Goal: Communication & Community: Answer question/provide support

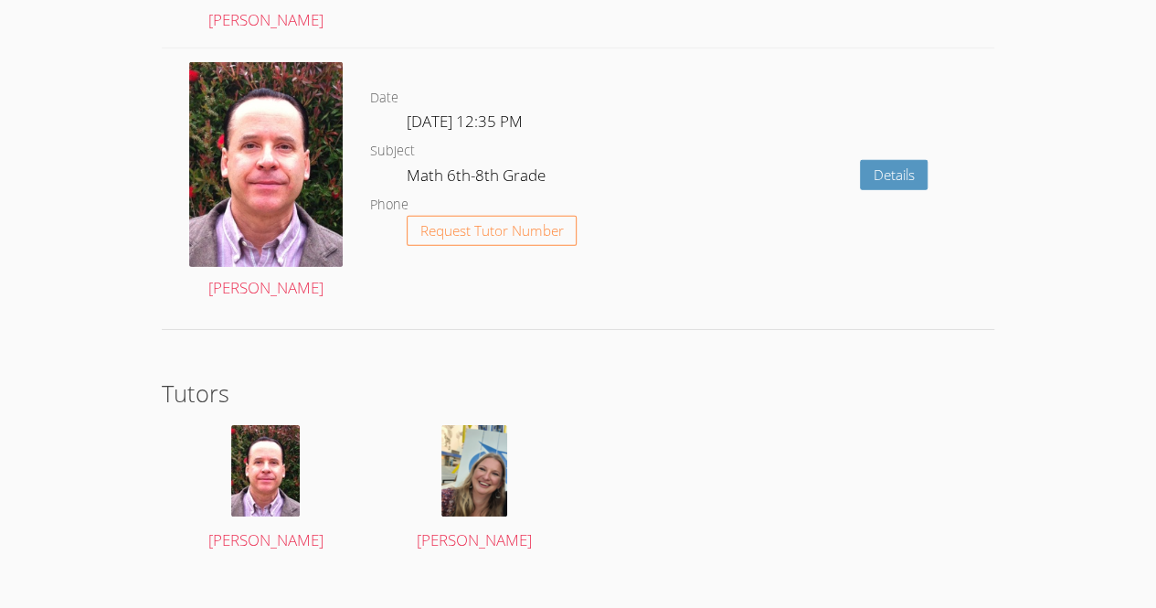
scroll to position [2793, 0]
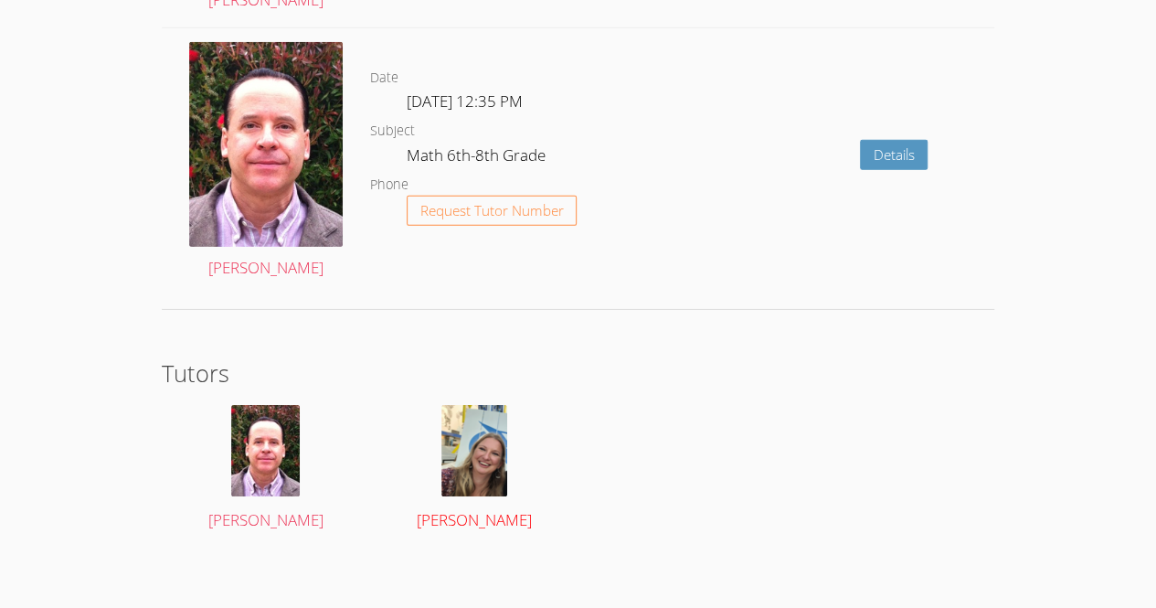
click at [456, 426] on img at bounding box center [474, 450] width 66 height 91
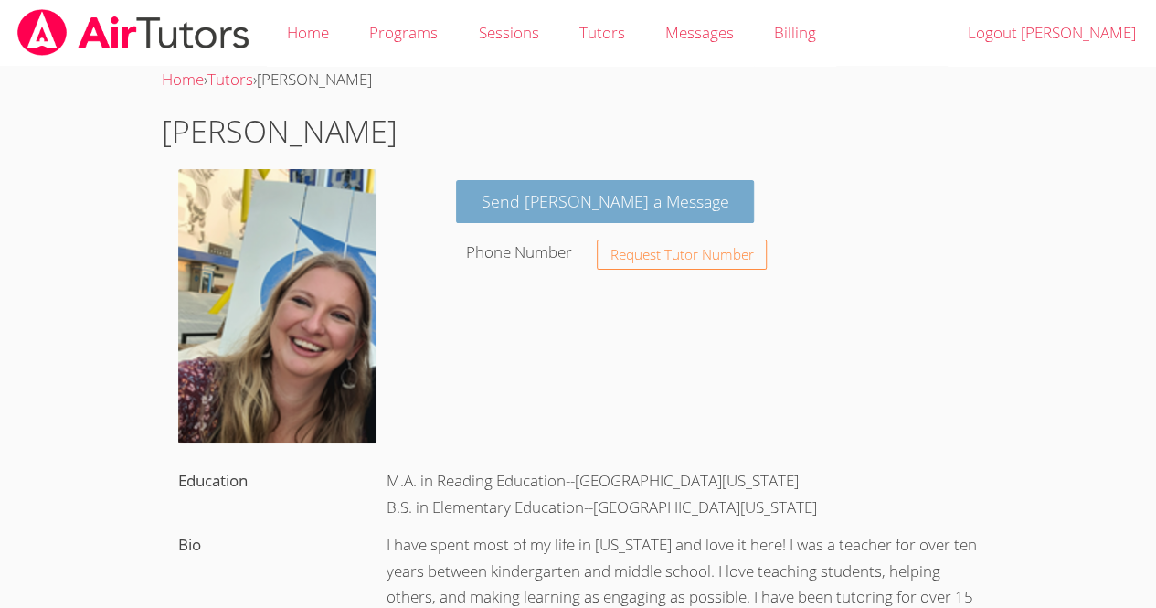
click at [600, 200] on link "Send [PERSON_NAME] a Message" at bounding box center [605, 201] width 299 height 43
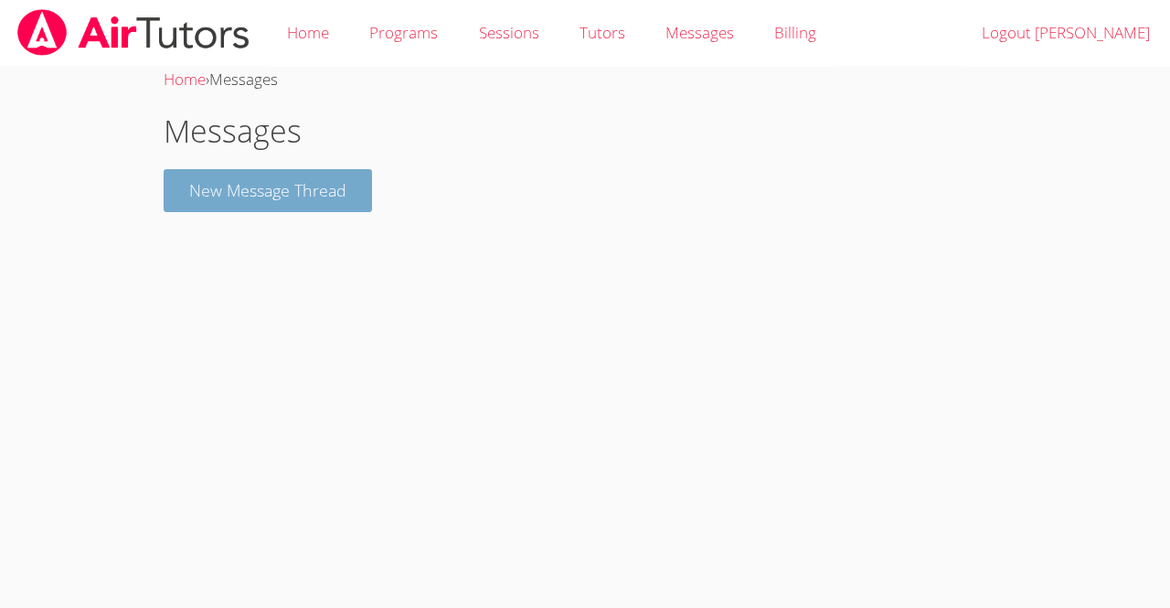
click at [316, 195] on button "New Message Thread" at bounding box center [268, 190] width 208 height 43
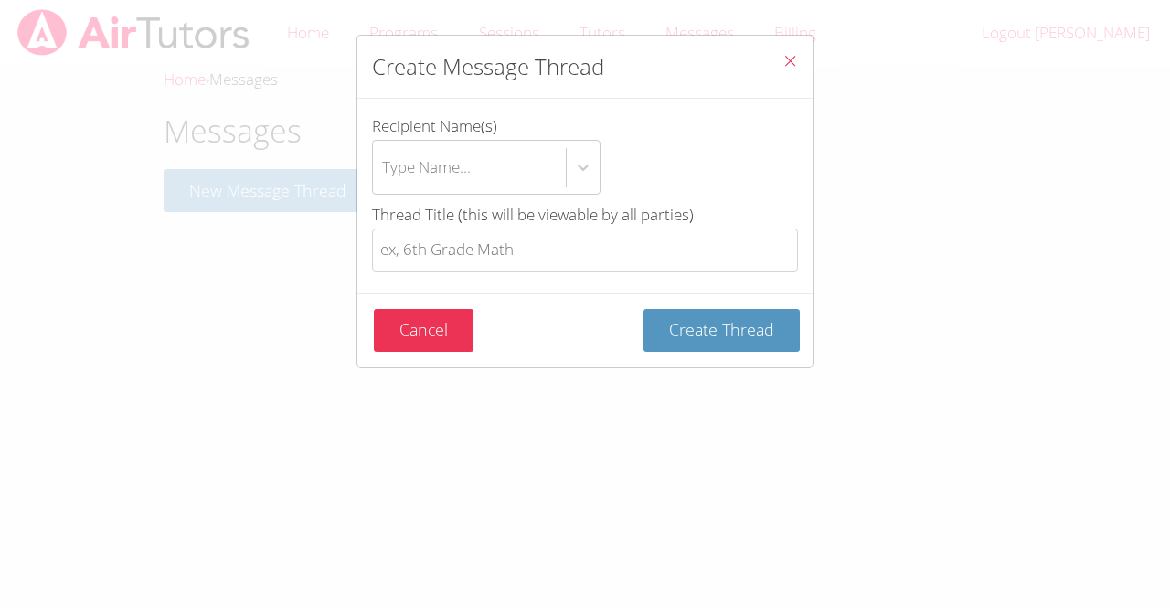
click at [316, 195] on div "Create Message Thread Recipient Name(s) Type Name... Thread Title (this will be…" at bounding box center [585, 304] width 1170 height 608
click at [449, 341] on button "Cancel" at bounding box center [424, 330] width 100 height 43
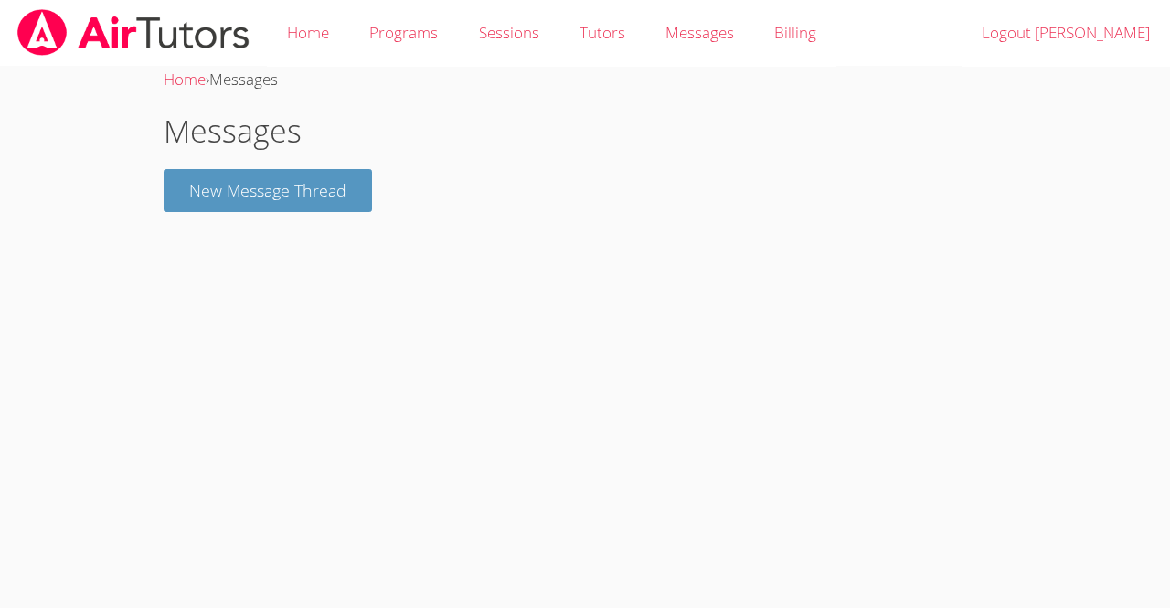
click at [344, 218] on div "Home › Messages Messages New Message Thread" at bounding box center [584, 147] width 877 height 160
click at [332, 190] on button "New Message Thread" at bounding box center [268, 190] width 208 height 43
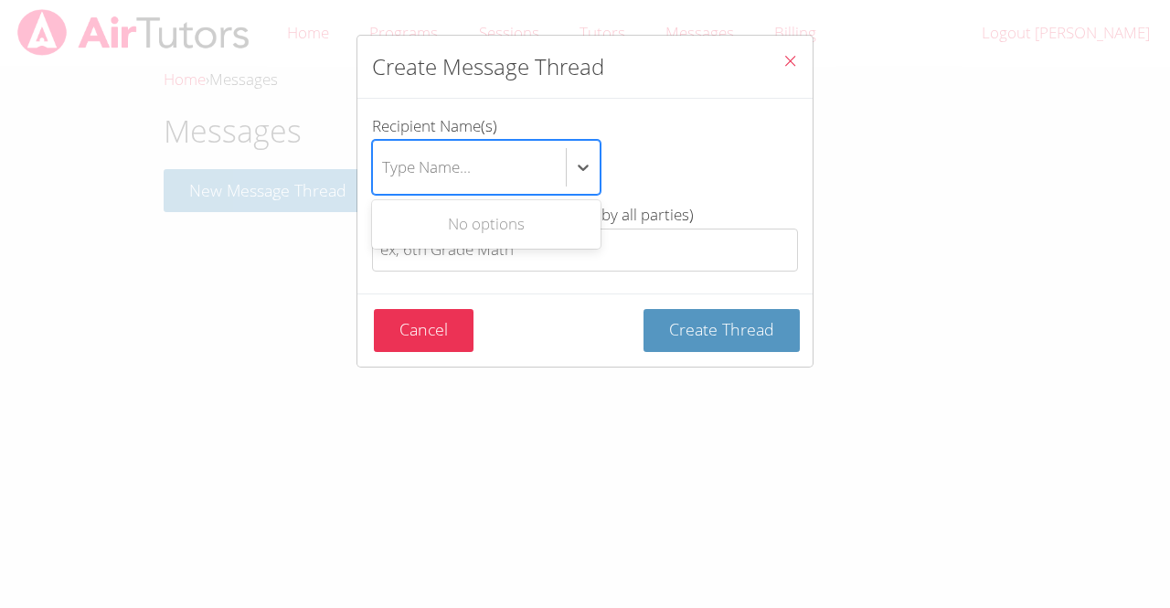
click at [510, 165] on div "Type Name..." at bounding box center [469, 167] width 193 height 53
click at [384, 165] on input "Recipient Name(s) Use Up and Down to choose options, press Enter to select the …" at bounding box center [383, 167] width 2 height 42
type input "[PERSON_NAME]"
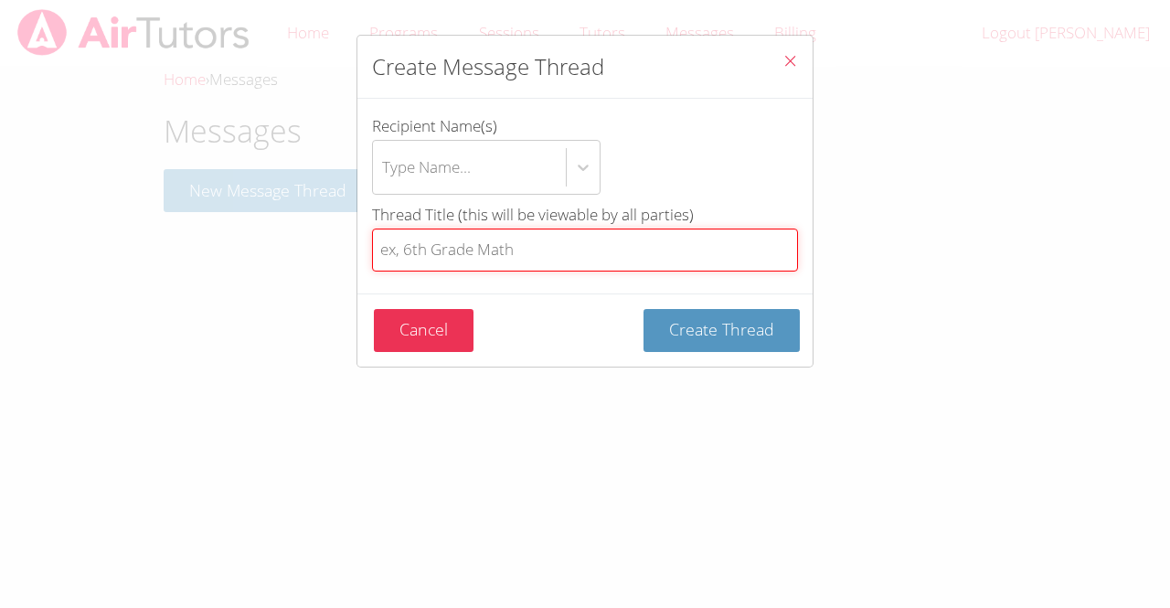
click at [670, 253] on input "Thread Title (this will be viewable by all parties)" at bounding box center [585, 249] width 426 height 43
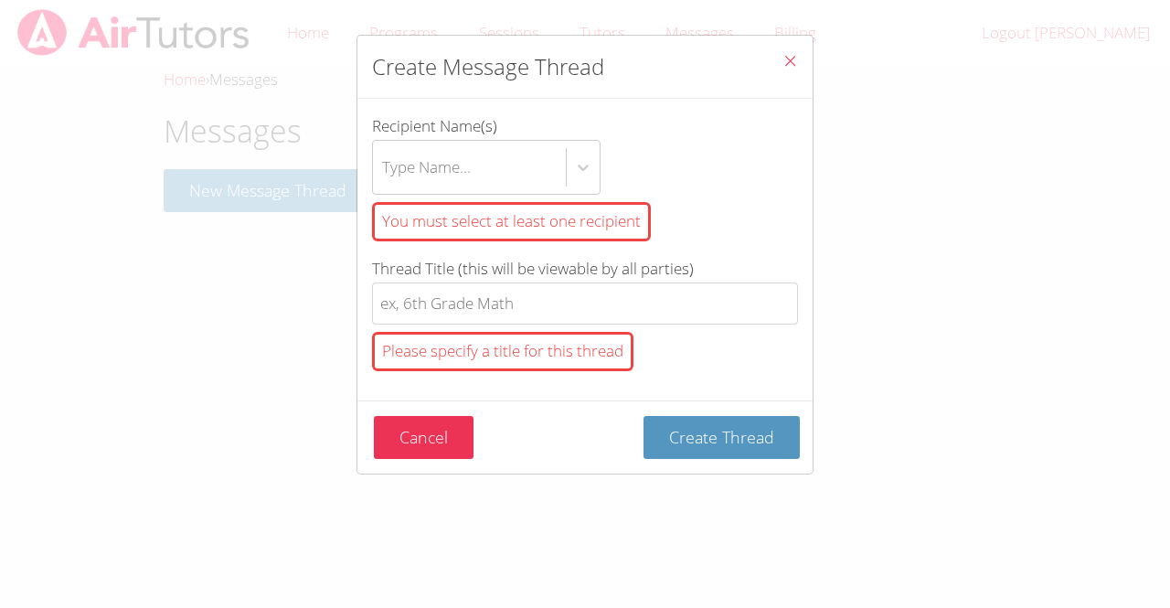
click at [786, 71] on button "Close" at bounding box center [790, 64] width 45 height 56
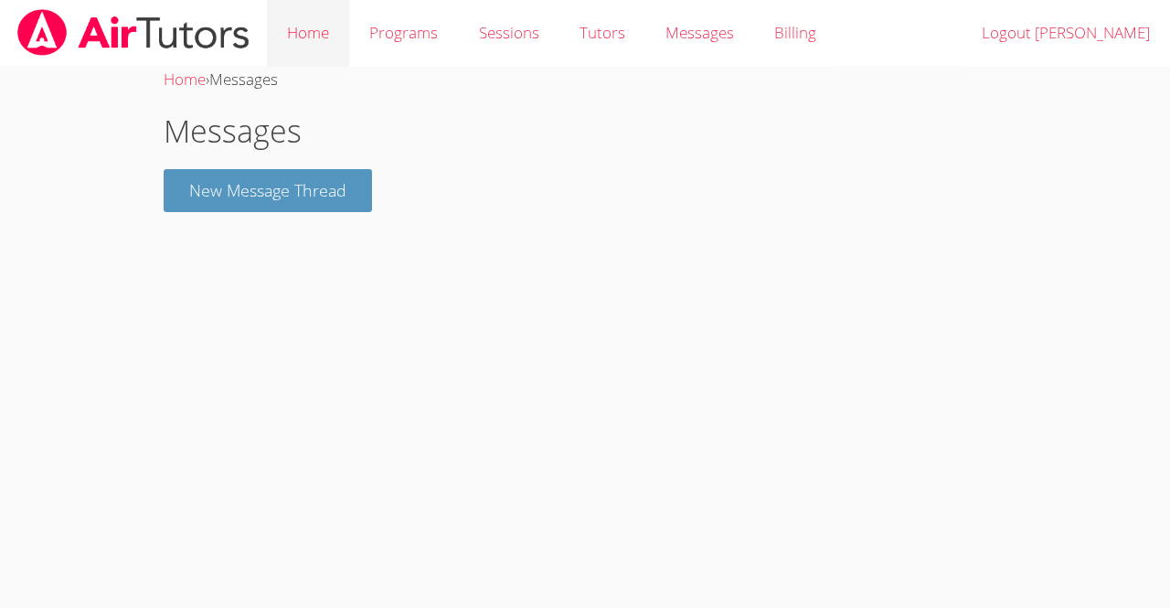
click at [287, 33] on link "Home" at bounding box center [308, 33] width 82 height 67
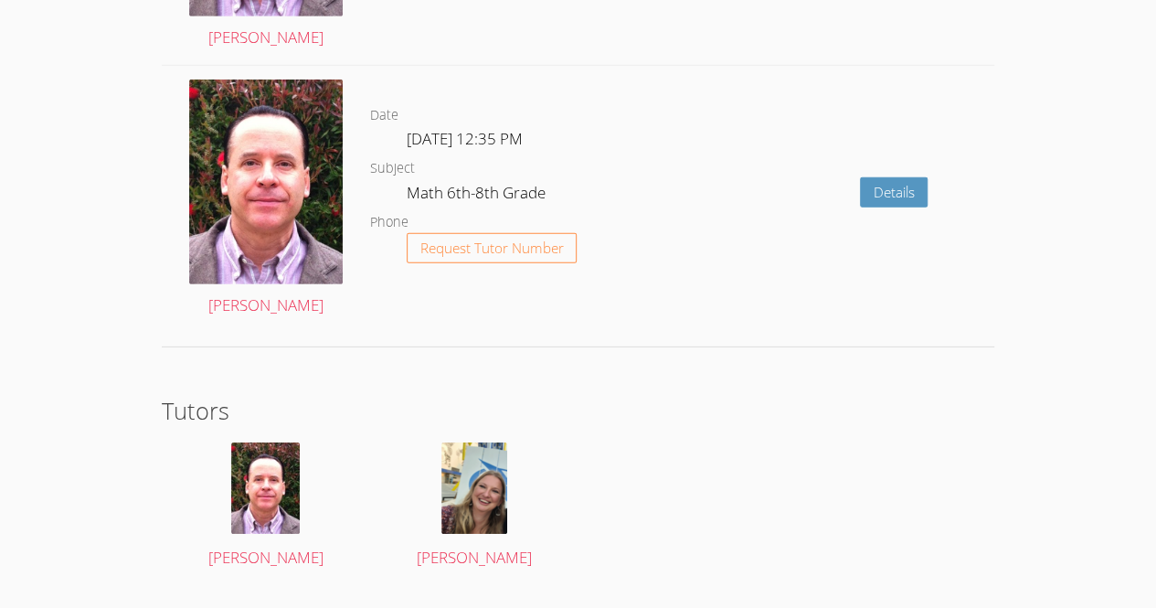
scroll to position [2730, 0]
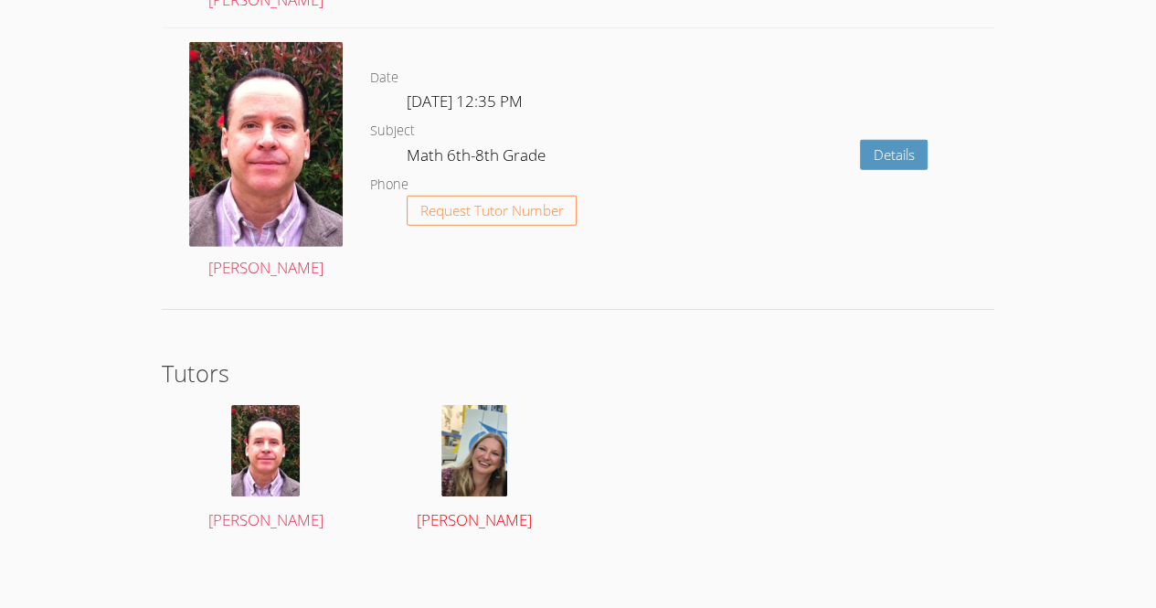
click at [481, 450] on img at bounding box center [474, 450] width 66 height 91
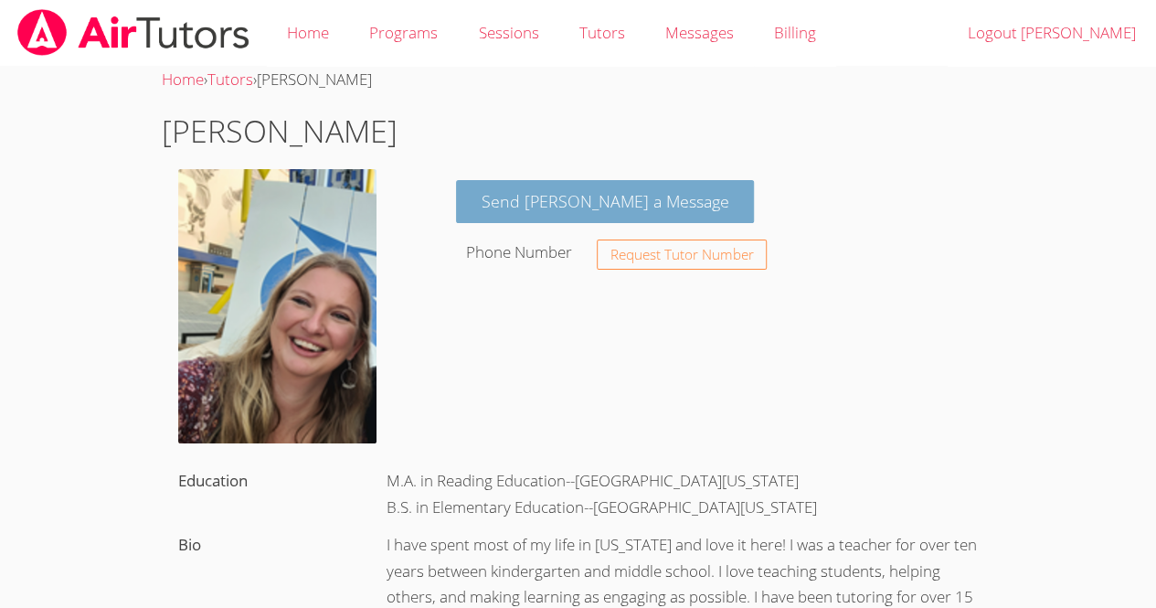
click at [550, 186] on link "Send [PERSON_NAME] a Message" at bounding box center [605, 201] width 299 height 43
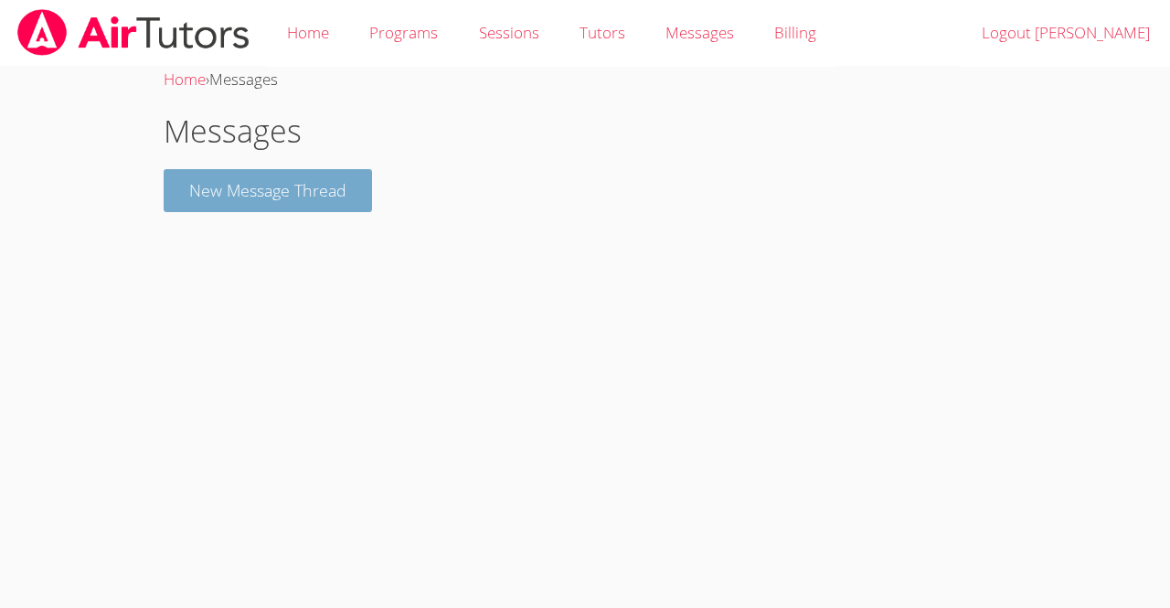
click at [307, 201] on button "New Message Thread" at bounding box center [268, 190] width 208 height 43
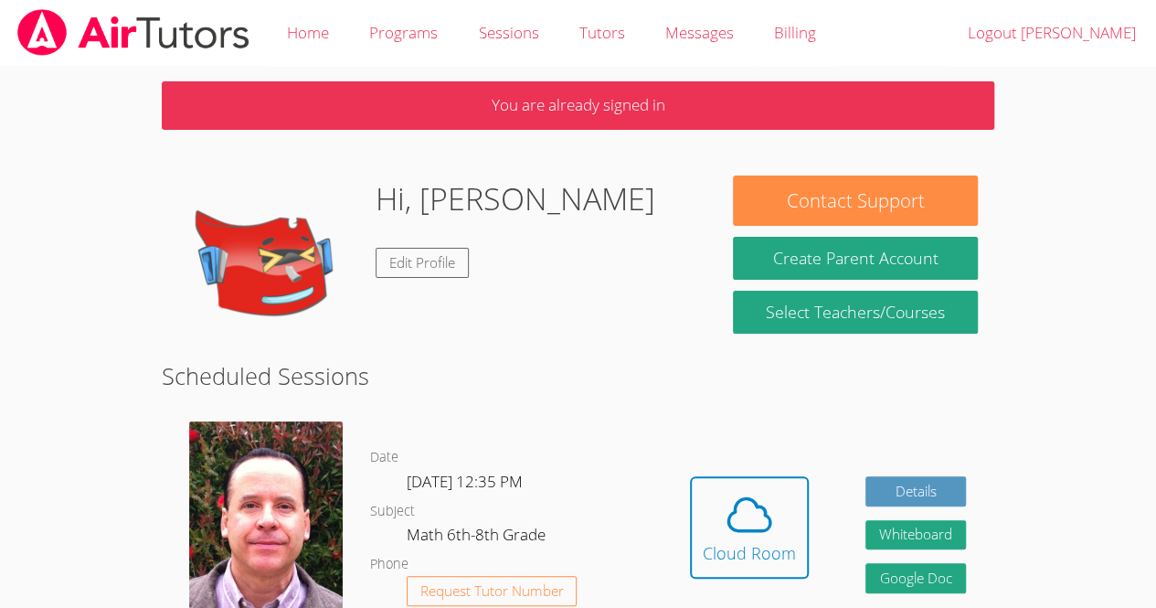
click at [307, 491] on img at bounding box center [266, 524] width 154 height 206
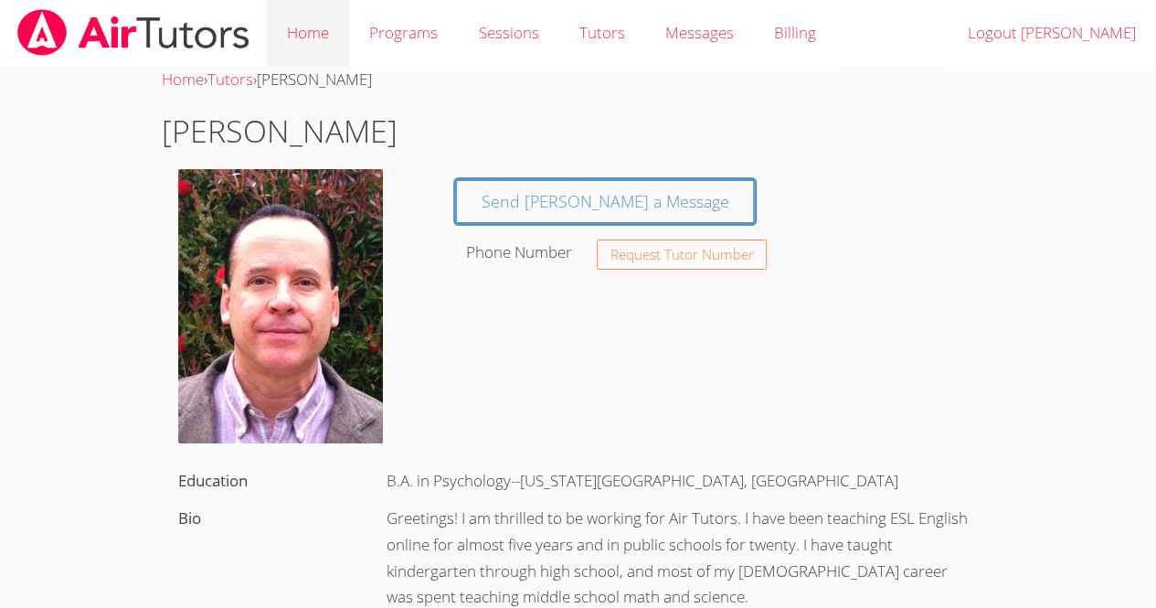
click at [298, 31] on link "Home" at bounding box center [308, 33] width 82 height 67
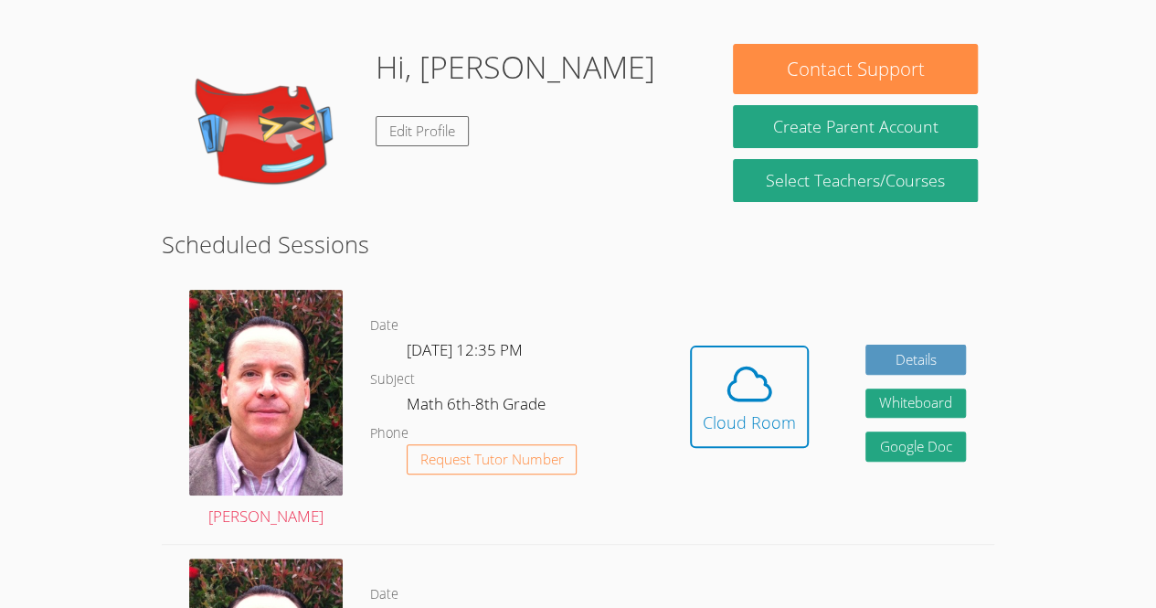
scroll to position [72, 0]
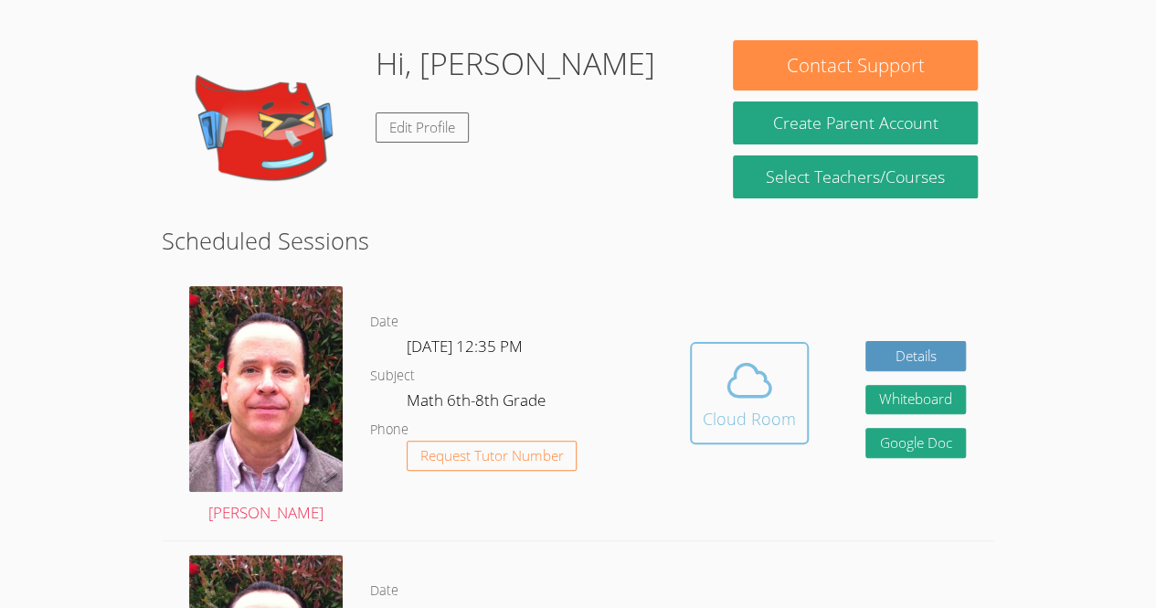
click at [752, 389] on icon at bounding box center [749, 380] width 51 height 51
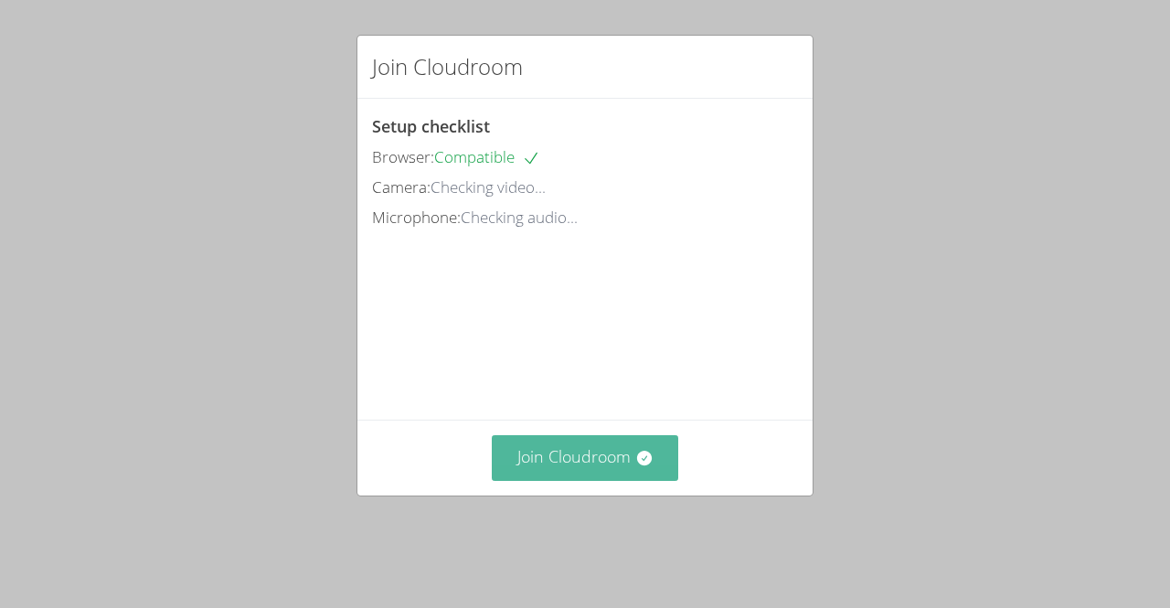
click at [510, 469] on button "Join Cloudroom" at bounding box center [585, 457] width 187 height 45
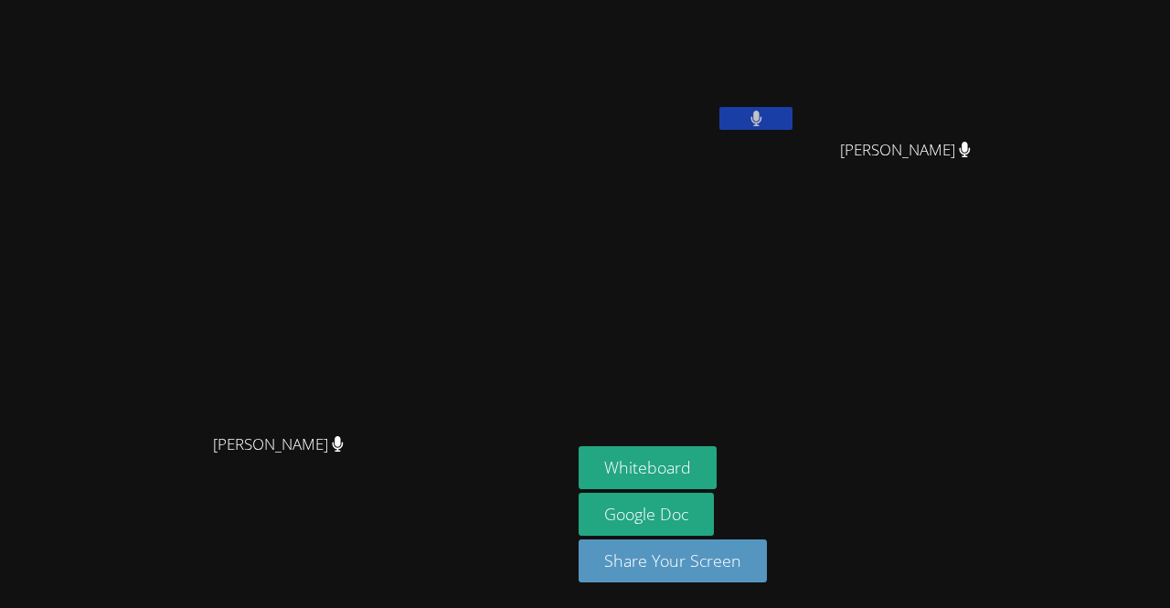
click at [149, 424] on video at bounding box center [286, 267] width 274 height 313
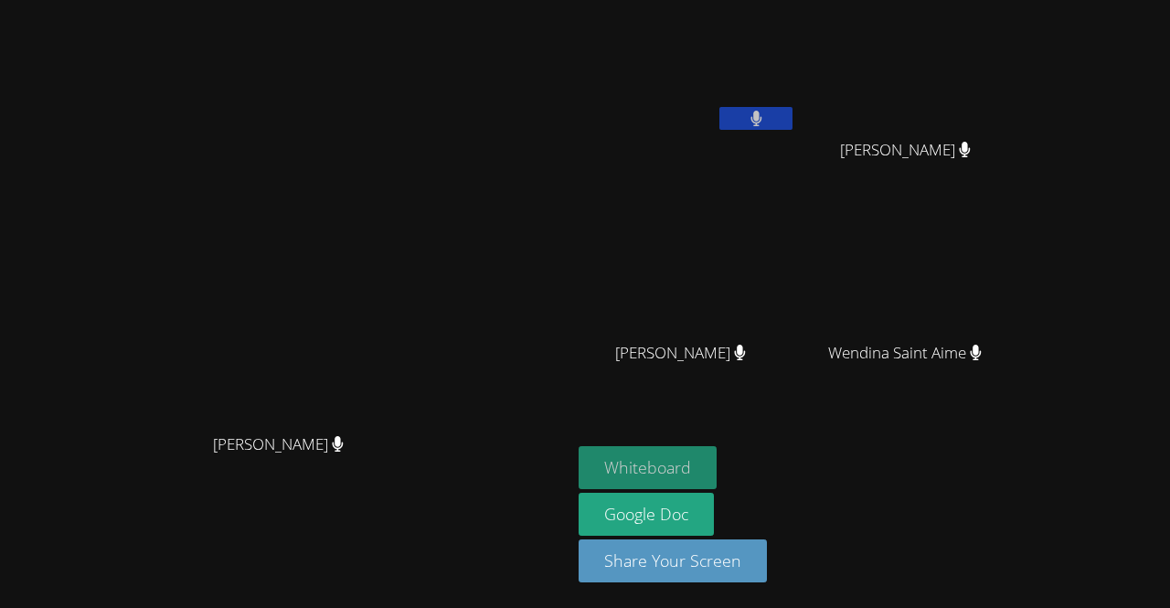
click at [716, 462] on button "Whiteboard" at bounding box center [647, 467] width 138 height 43
click at [761, 115] on icon at bounding box center [755, 119] width 11 height 16
click at [792, 129] on button at bounding box center [755, 118] width 73 height 23
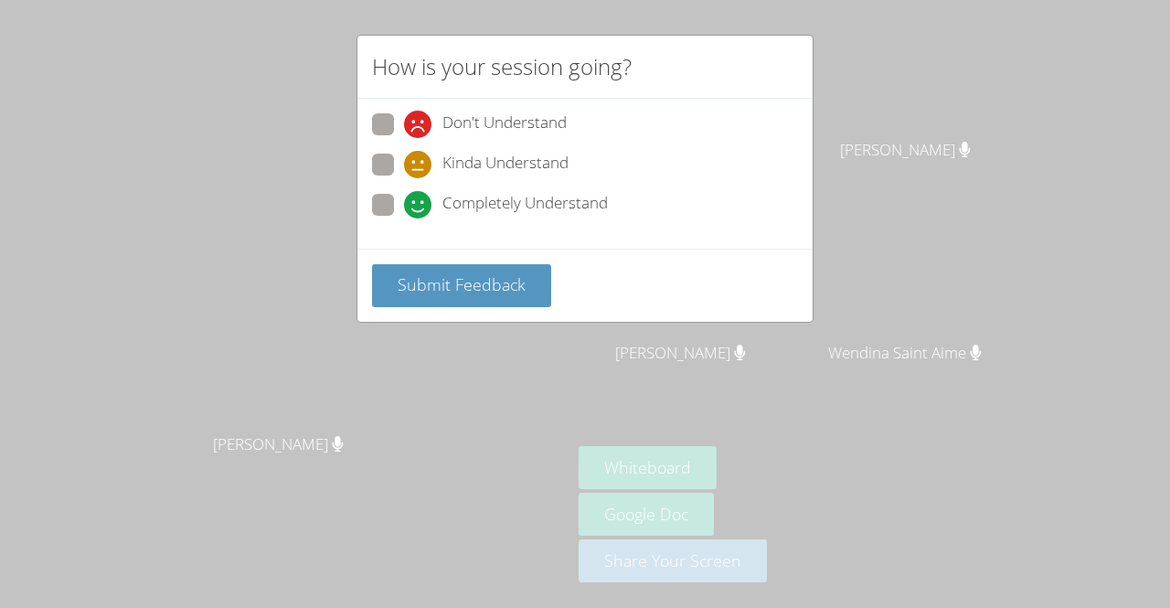
click at [420, 201] on icon at bounding box center [417, 204] width 27 height 27
click at [419, 201] on input "Completely Understand" at bounding box center [412, 202] width 16 height 16
radio input "true"
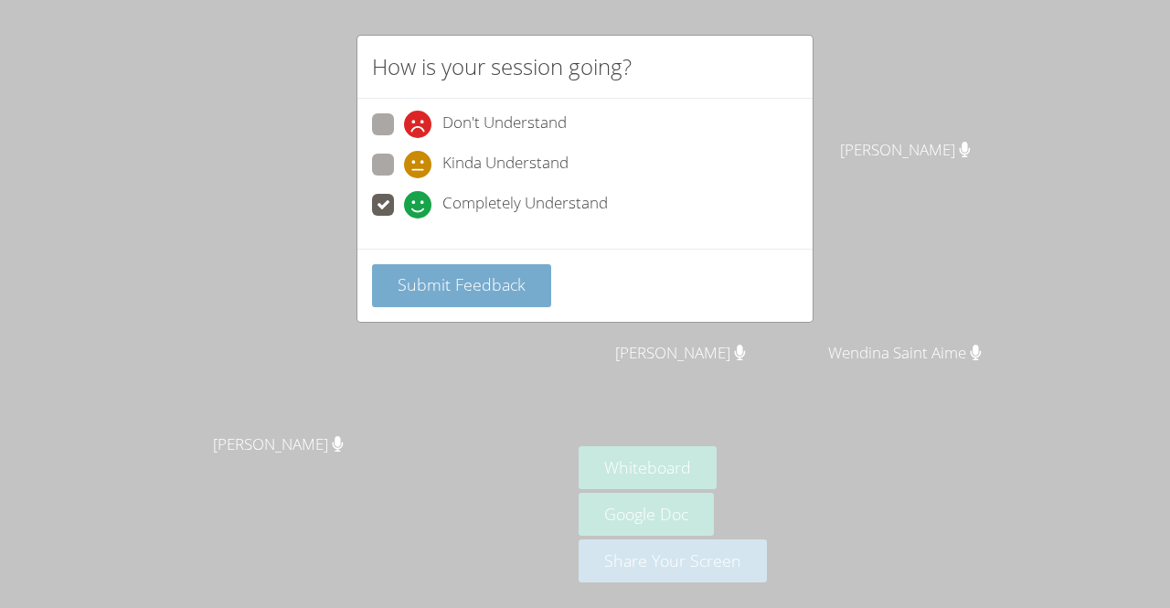
click at [441, 273] on span "Submit Feedback" at bounding box center [462, 284] width 128 height 22
